Goal: Find specific page/section: Find specific page/section

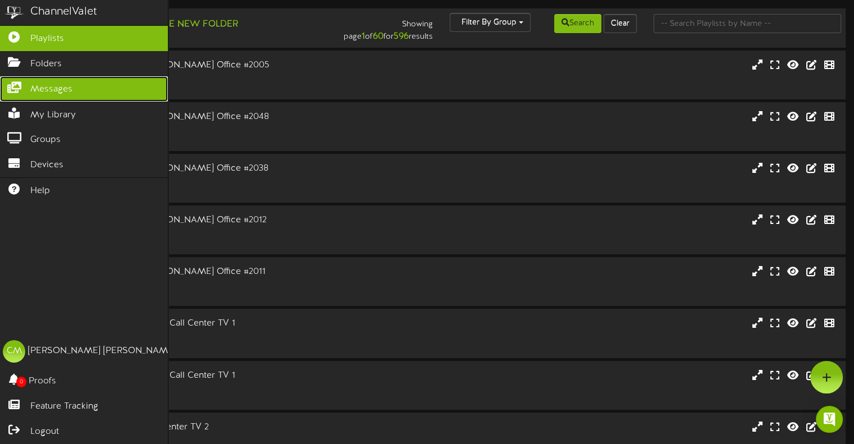
click at [63, 90] on span "Messages" at bounding box center [51, 89] width 42 height 13
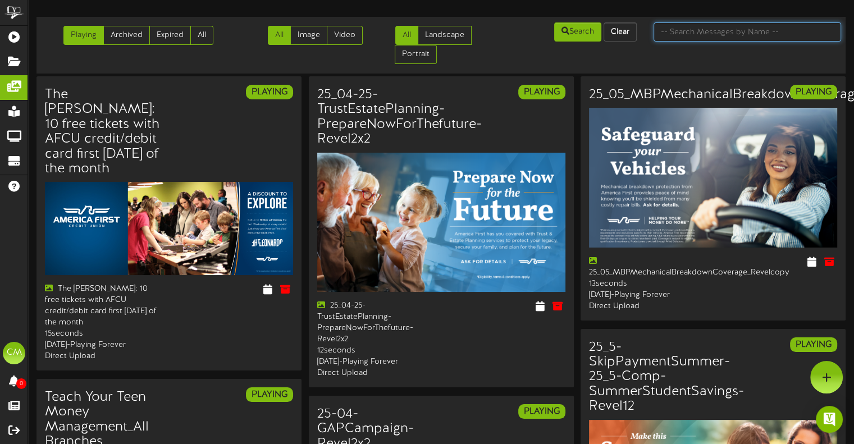
click at [744, 31] on input "text" at bounding box center [748, 31] width 188 height 19
type input "4.20"
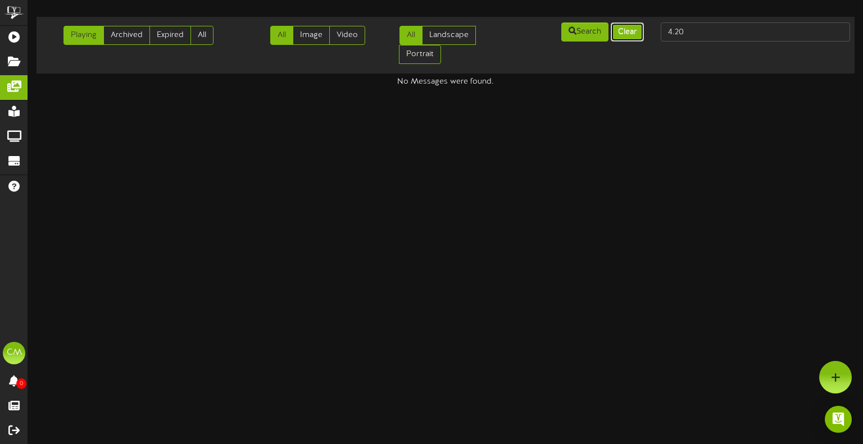
click at [629, 38] on button "Clear" at bounding box center [627, 31] width 33 height 19
